Goal: Information Seeking & Learning: Learn about a topic

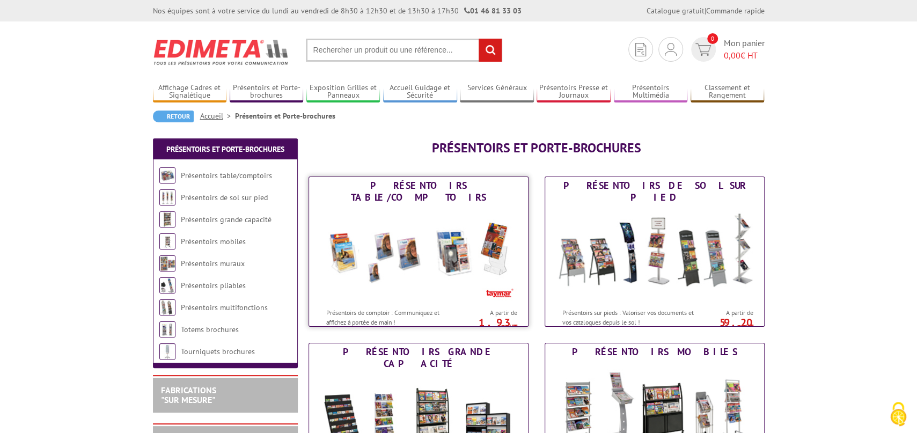
click at [464, 206] on img at bounding box center [418, 254] width 199 height 97
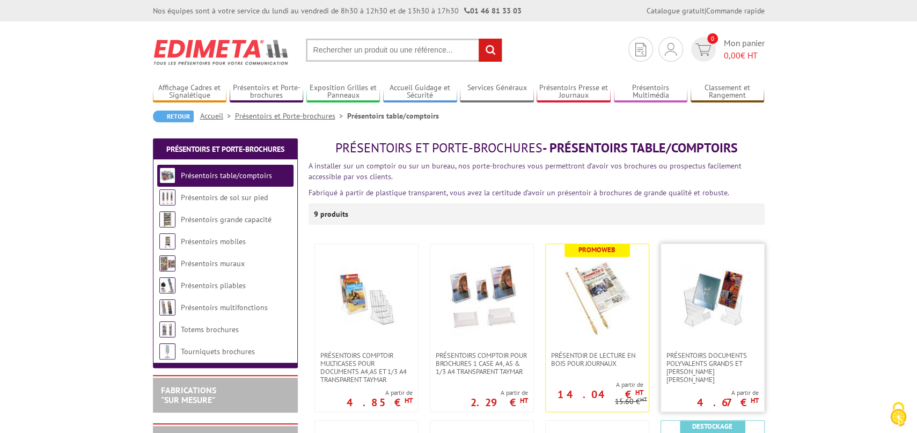
click at [727, 298] on img at bounding box center [712, 297] width 75 height 75
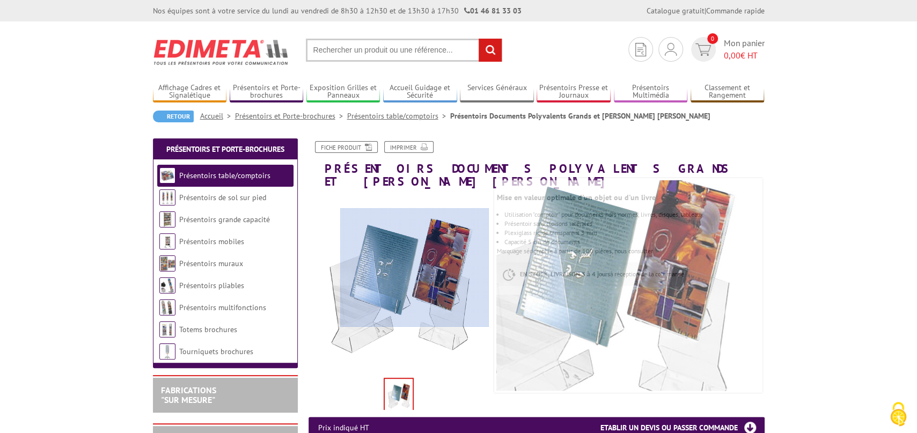
click at [457, 268] on div at bounding box center [414, 267] width 149 height 119
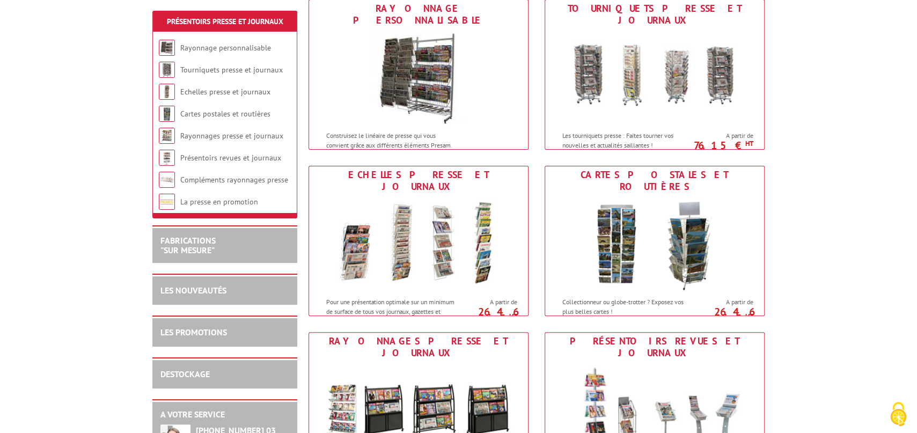
scroll to position [413, 0]
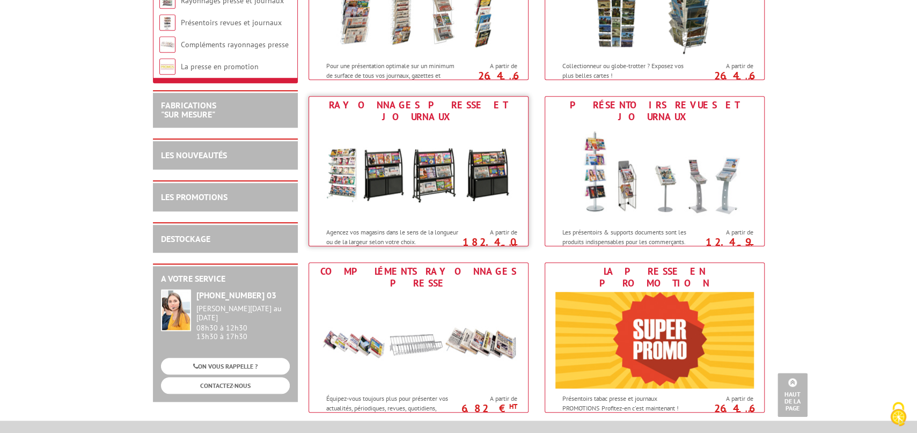
click at [425, 151] on img at bounding box center [418, 174] width 199 height 97
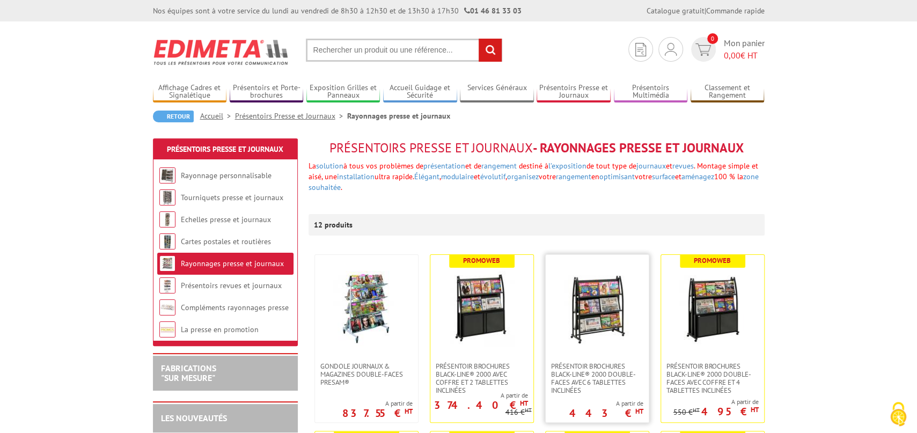
click at [597, 298] on img at bounding box center [597, 308] width 75 height 75
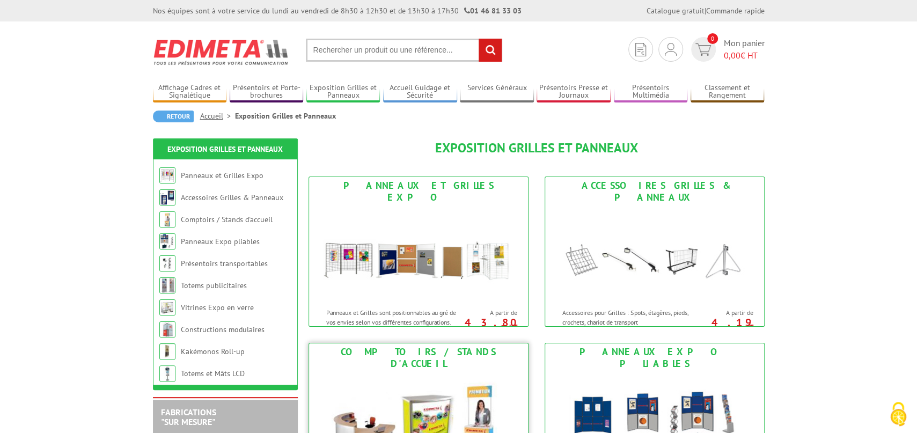
click at [399, 400] on img at bounding box center [418, 421] width 199 height 97
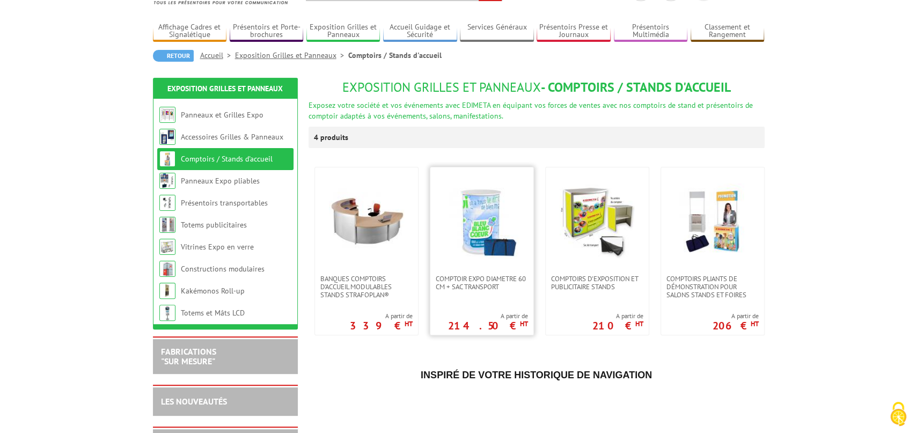
scroll to position [236, 0]
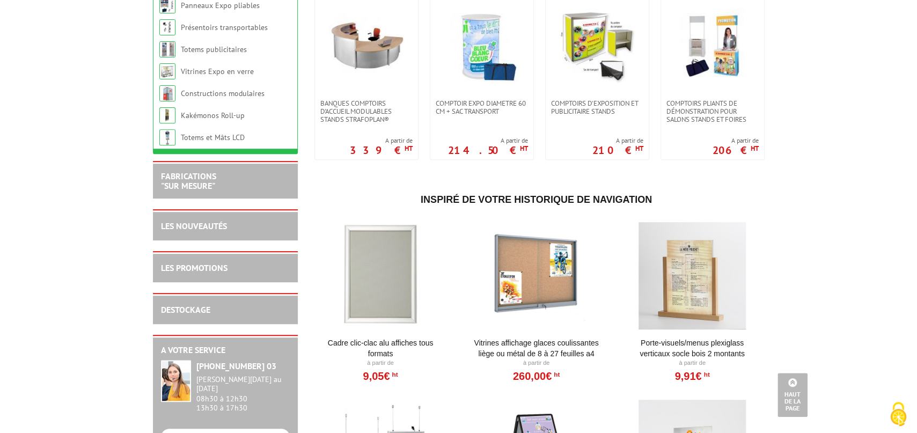
click at [696, 264] on div at bounding box center [692, 275] width 133 height 107
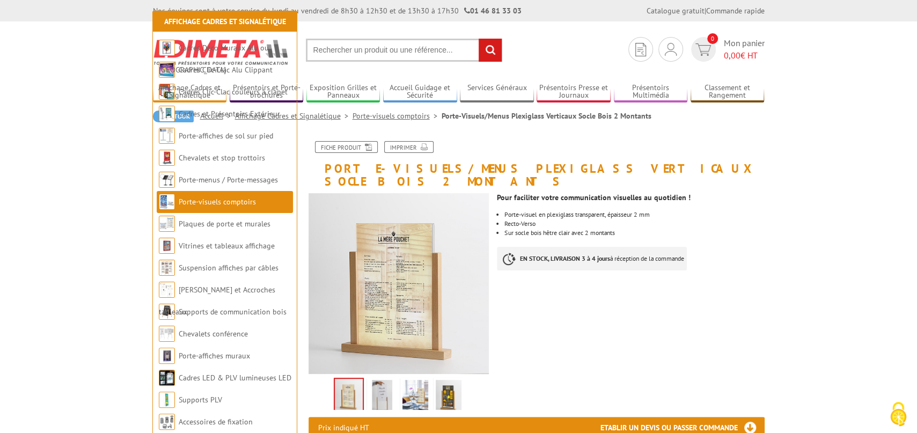
scroll to position [354, 0]
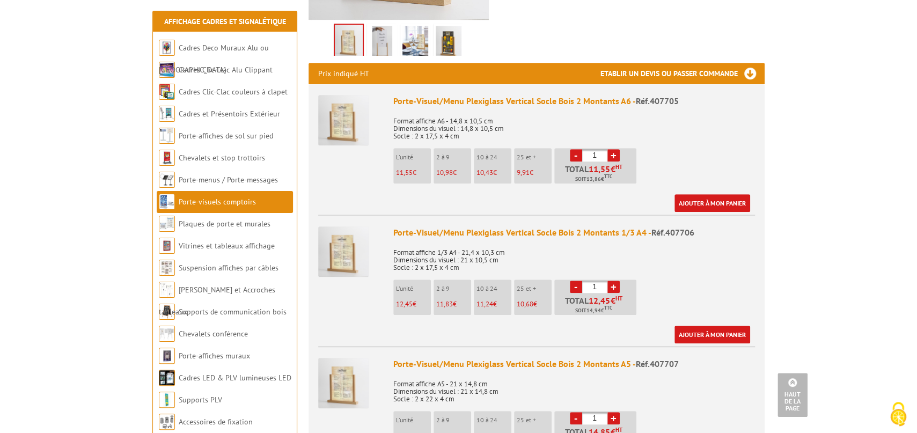
click at [343, 243] on img at bounding box center [343, 252] width 50 height 50
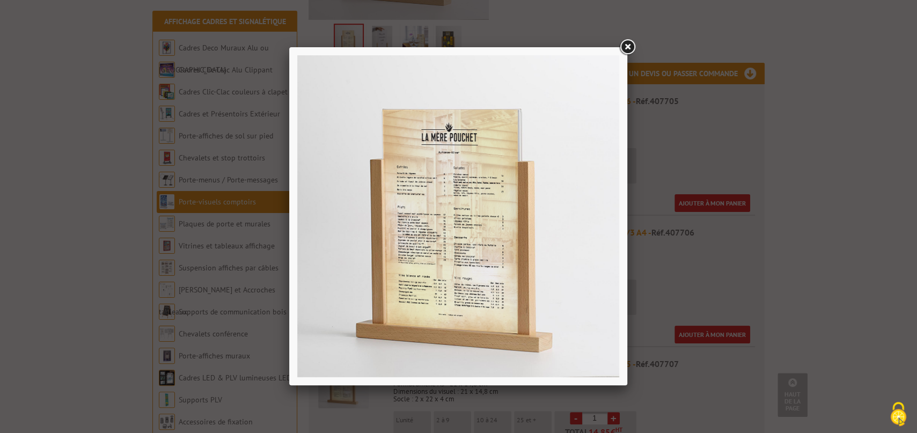
click at [629, 45] on link at bounding box center [627, 47] width 19 height 19
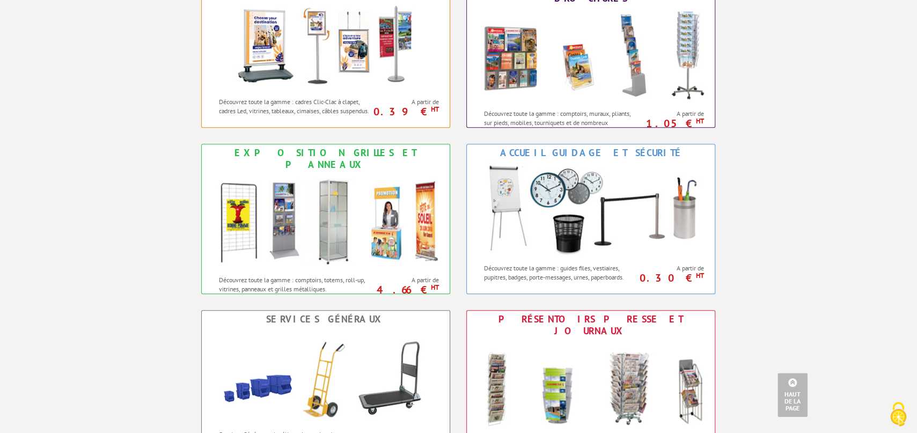
scroll to position [590, 0]
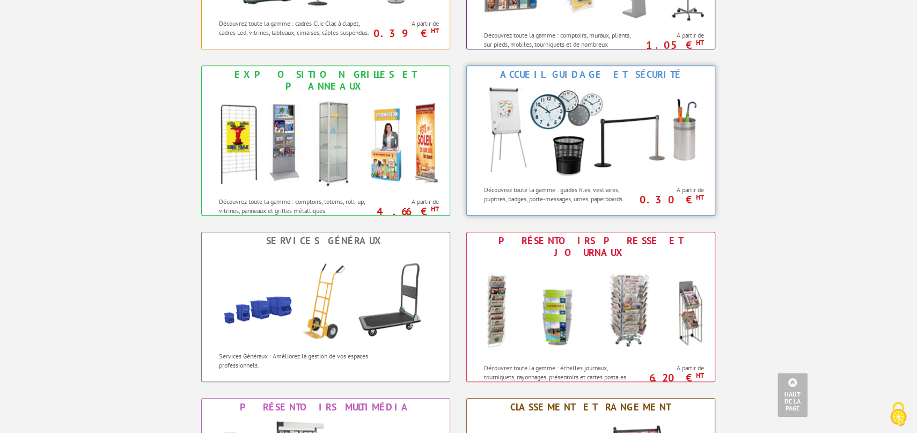
click at [578, 129] on img at bounding box center [591, 131] width 236 height 97
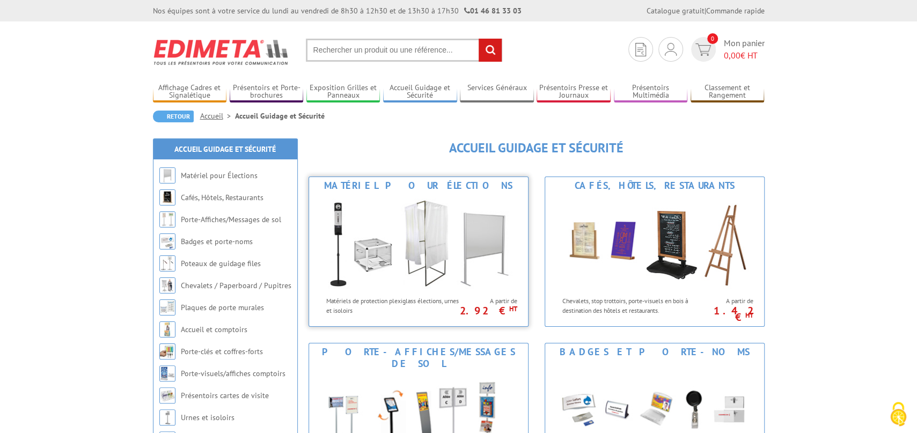
click at [429, 230] on img at bounding box center [418, 242] width 199 height 97
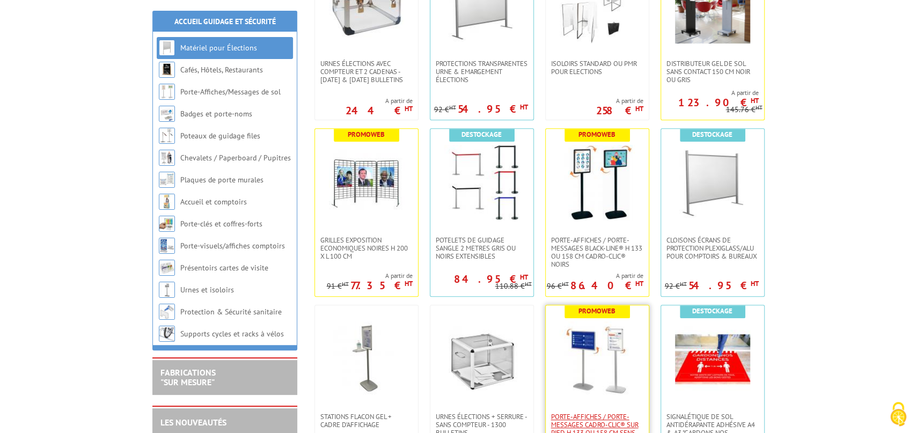
scroll to position [354, 0]
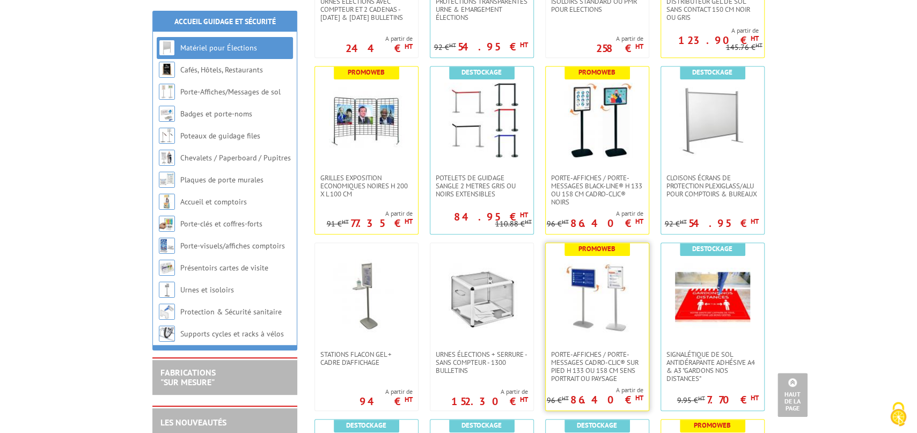
click at [609, 292] on img at bounding box center [597, 296] width 75 height 75
